Goal: Transaction & Acquisition: Download file/media

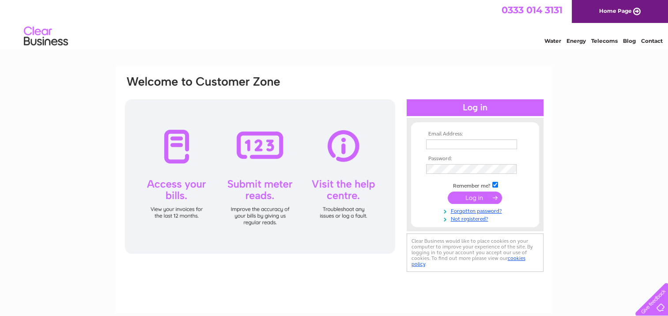
type input "martin.whyte1@sky.com"
click at [475, 197] on input "submit" at bounding box center [475, 198] width 54 height 12
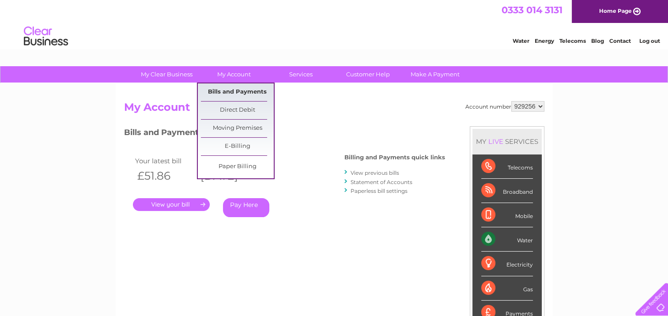
click at [239, 90] on link "Bills and Payments" at bounding box center [237, 92] width 73 height 18
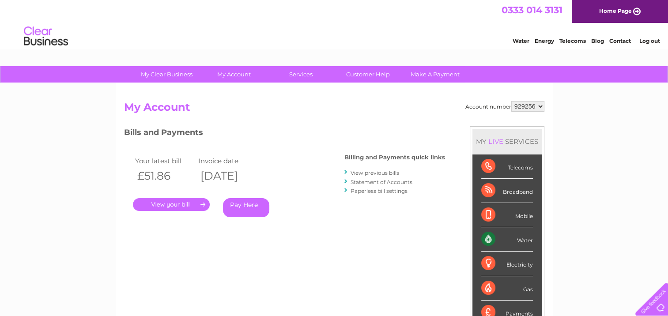
click at [394, 175] on link "View previous bills" at bounding box center [375, 173] width 49 height 7
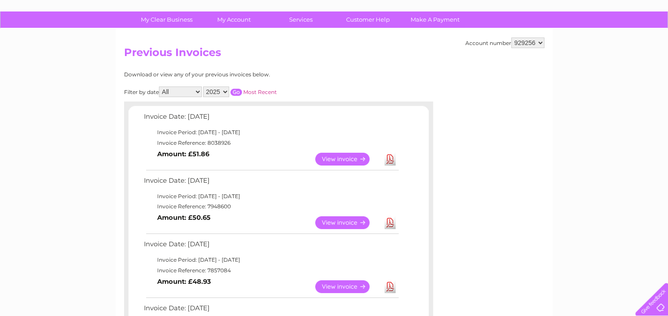
scroll to position [56, 0]
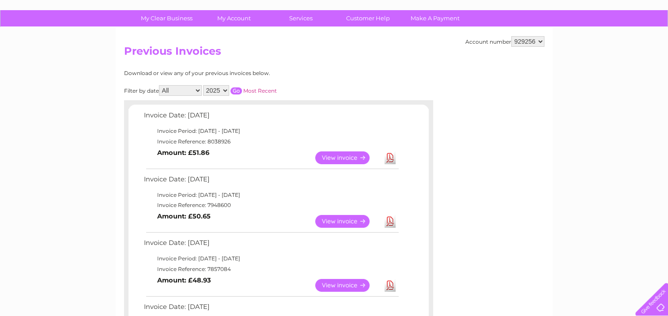
click at [350, 283] on link "View" at bounding box center [347, 285] width 65 height 13
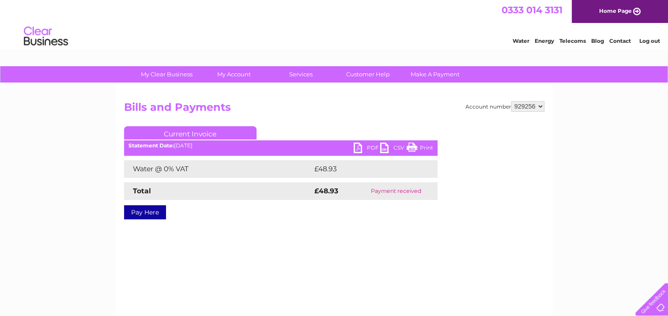
click at [358, 149] on link "PDF" at bounding box center [367, 149] width 26 height 13
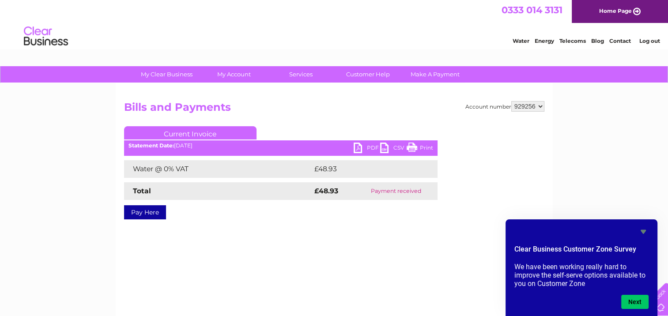
click at [357, 147] on link "PDF" at bounding box center [367, 149] width 26 height 13
click at [356, 149] on link "PDF" at bounding box center [367, 149] width 26 height 13
click at [358, 146] on link "PDF" at bounding box center [367, 149] width 26 height 13
